Goal: Navigation & Orientation: Find specific page/section

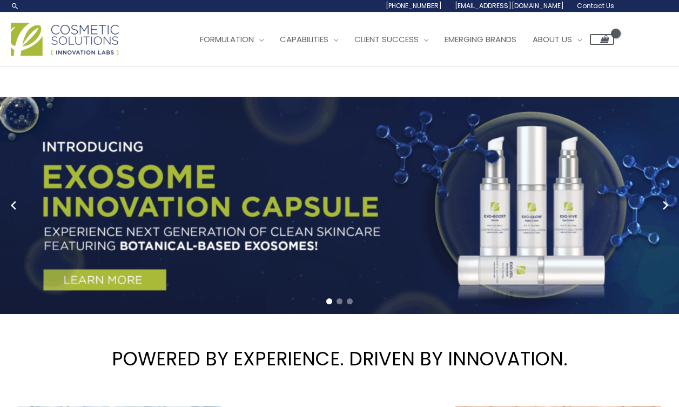
click at [283, 58] on div "Main Menu Formulation Menu Toggle Research and Innovation Market Ready Formulas…" at bounding box center [313, 39] width 604 height 38
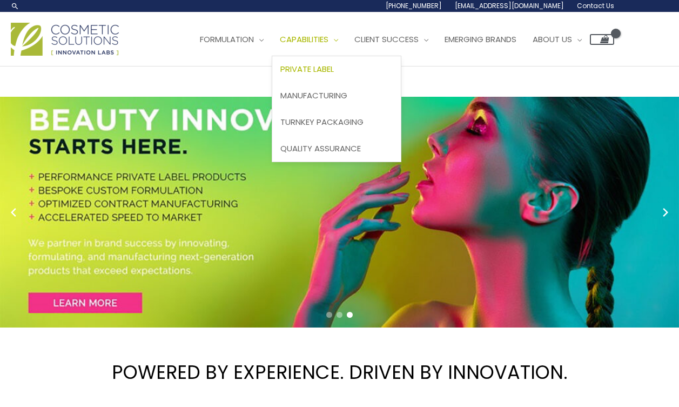
click at [280, 75] on span "Private Label" at bounding box center [307, 68] width 54 height 11
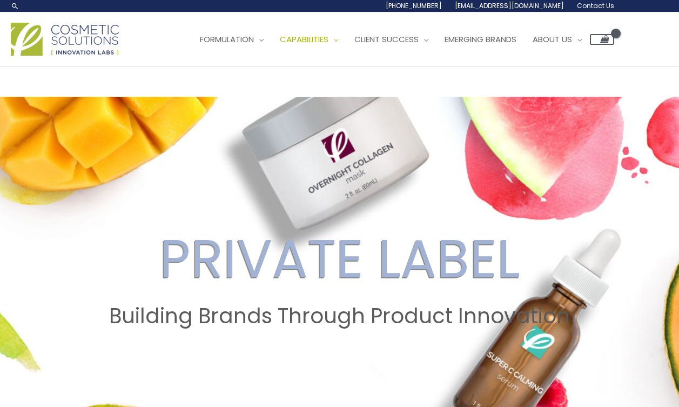
click at [388, 66] on header "Search... 1.888.883.0540 info@naturalskincare.com Contact Us Main Menu Formulat…" at bounding box center [339, 33] width 679 height 66
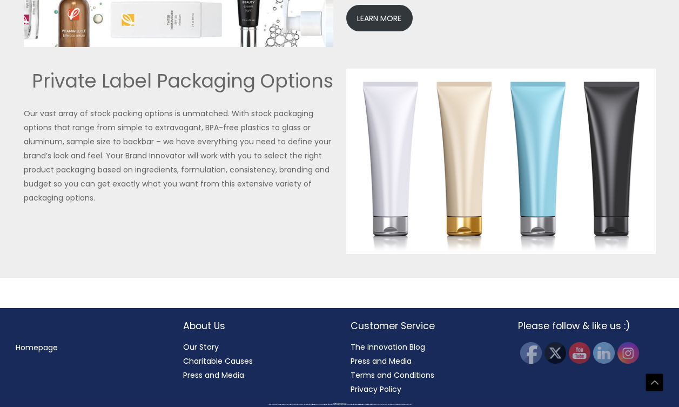
scroll to position [2879, 0]
click at [43, 346] on link "Homepage" at bounding box center [37, 347] width 42 height 11
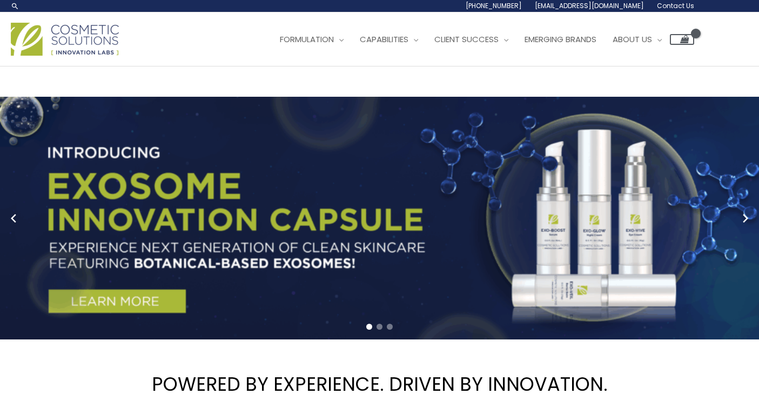
click at [191, 58] on div "Main Menu Formulation Menu Toggle Research and Innovation Market Ready Formulas…" at bounding box center [353, 39] width 684 height 38
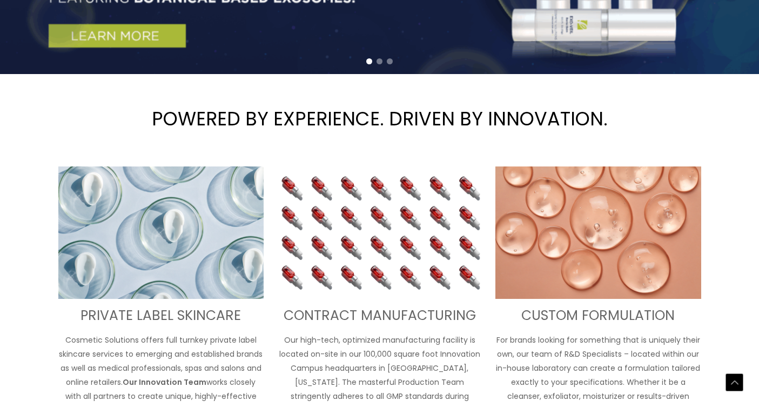
scroll to position [265, 0]
